Goal: Navigation & Orientation: Find specific page/section

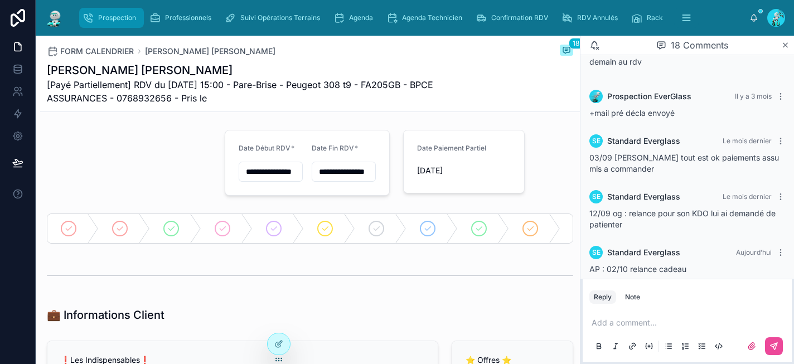
click at [102, 12] on div "Prospection" at bounding box center [112, 18] width 58 height 18
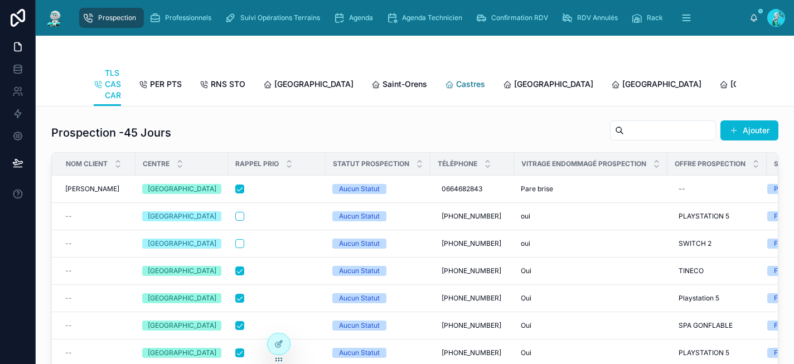
click at [456, 83] on span "Castres" at bounding box center [470, 84] width 29 height 11
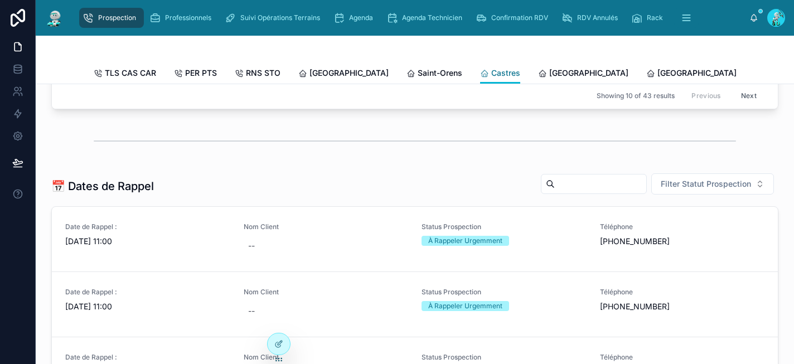
scroll to position [405, 0]
